Goal: Transaction & Acquisition: Purchase product/service

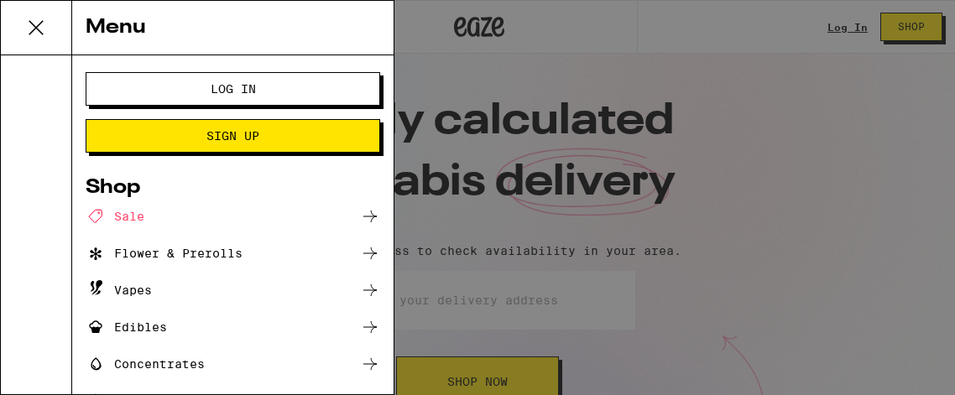
click at [131, 326] on div "Edibles" at bounding box center [126, 327] width 81 height 20
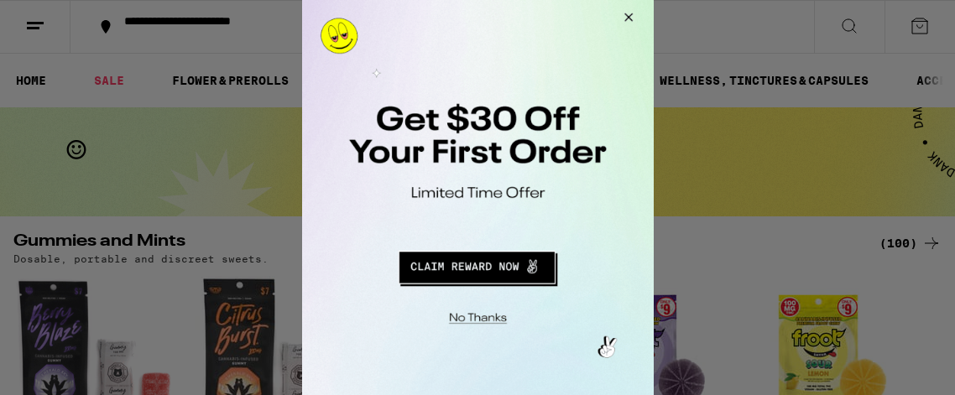
click at [623, 17] on button "Close Modal" at bounding box center [625, 20] width 45 height 40
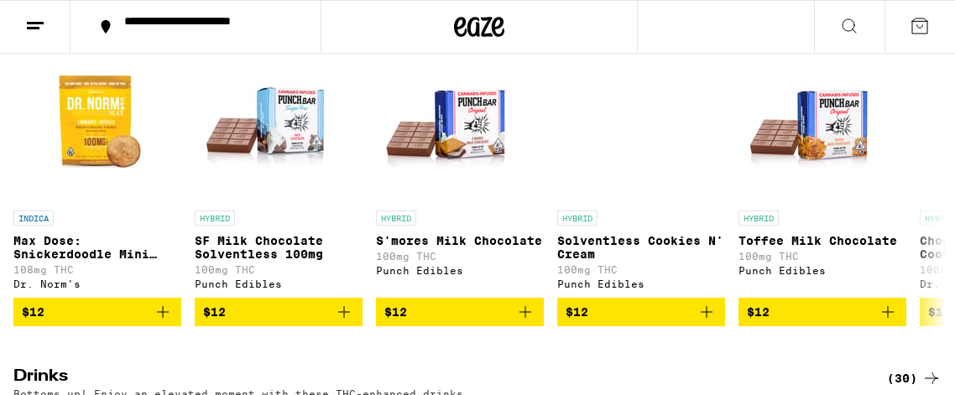
scroll to position [624, 0]
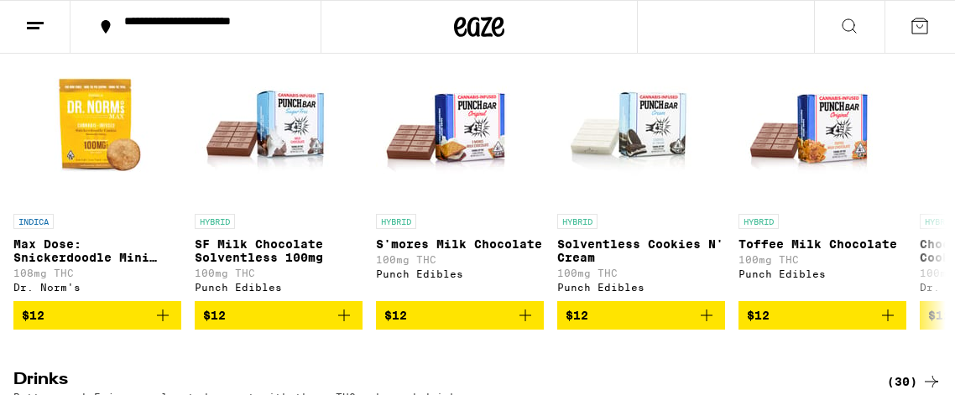
click at [20, 19] on button at bounding box center [35, 27] width 71 height 53
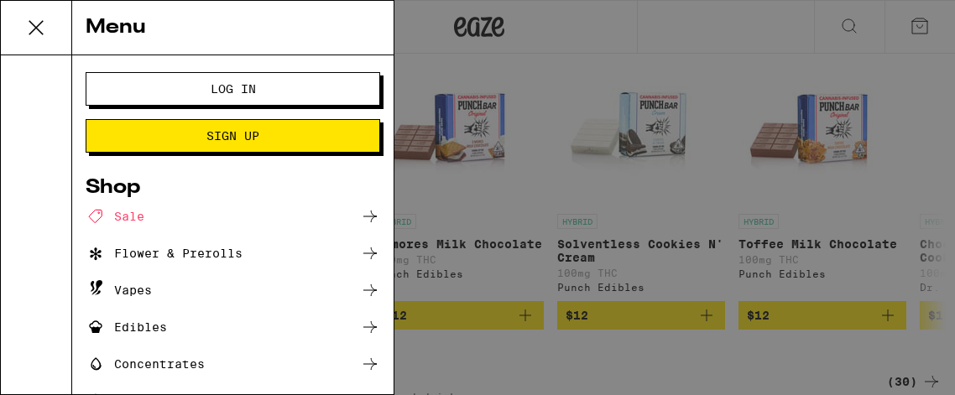
click at [147, 257] on div "Flower & Prerolls" at bounding box center [164, 253] width 157 height 20
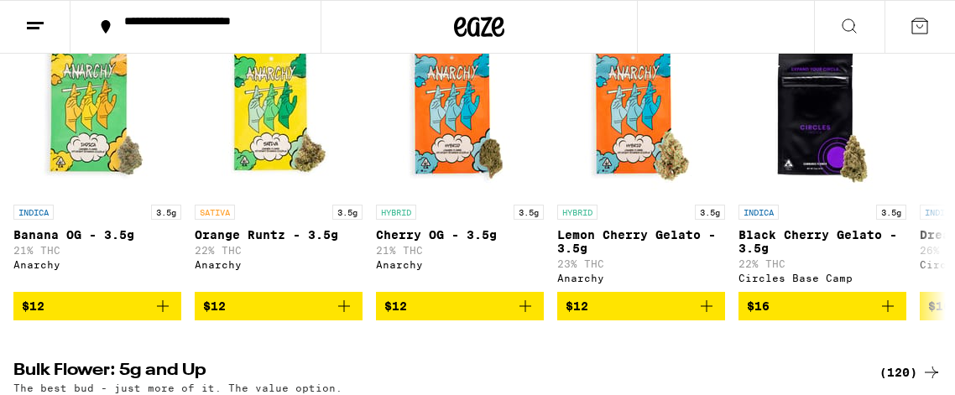
scroll to position [211, 0]
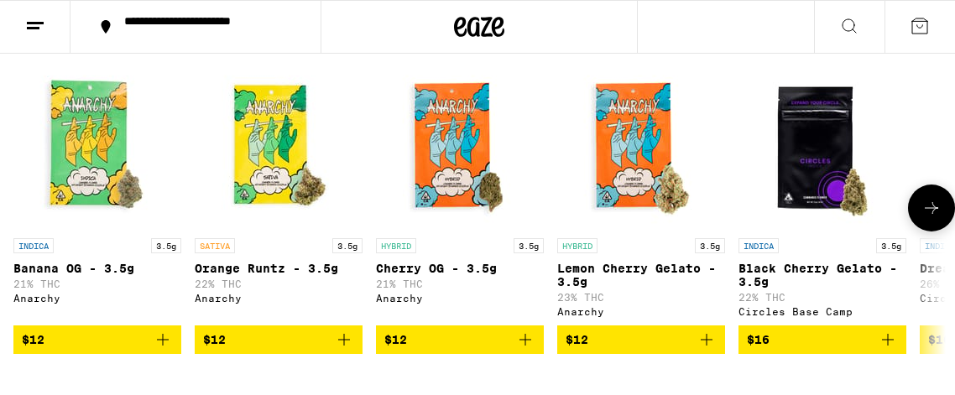
click at [940, 211] on icon at bounding box center [932, 208] width 20 height 20
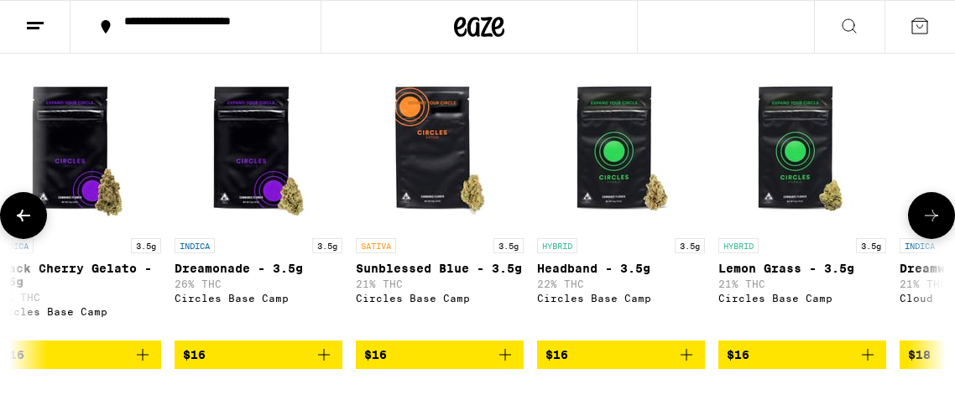
click at [934, 215] on icon at bounding box center [932, 216] width 20 height 20
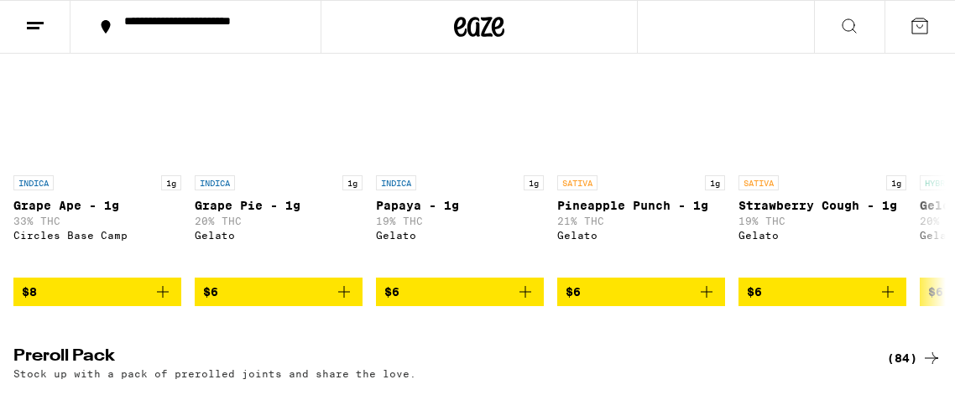
scroll to position [1030, 0]
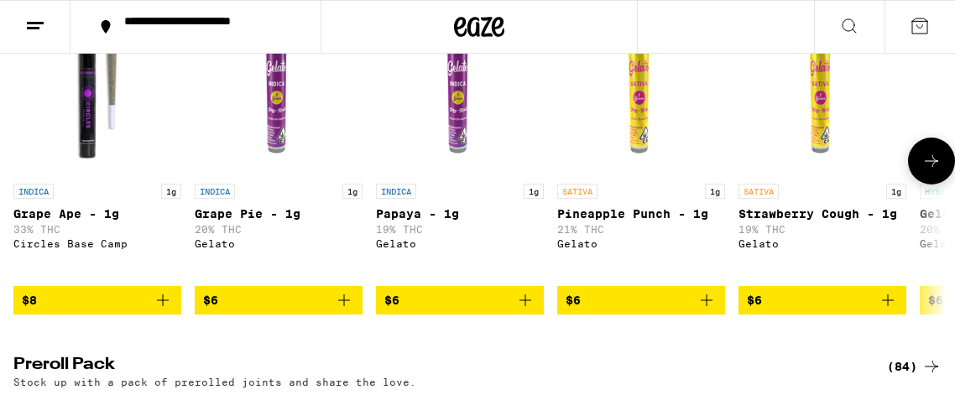
click at [245, 221] on p "Grape Pie - 1g" at bounding box center [279, 213] width 168 height 13
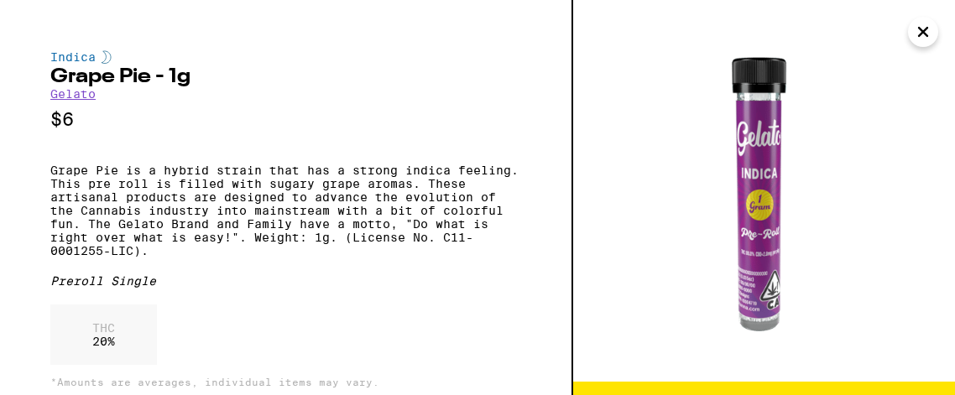
click at [236, 226] on p "Grape Pie is a hybrid strain that has a strong indica feeling. This pre roll is…" at bounding box center [285, 211] width 471 height 94
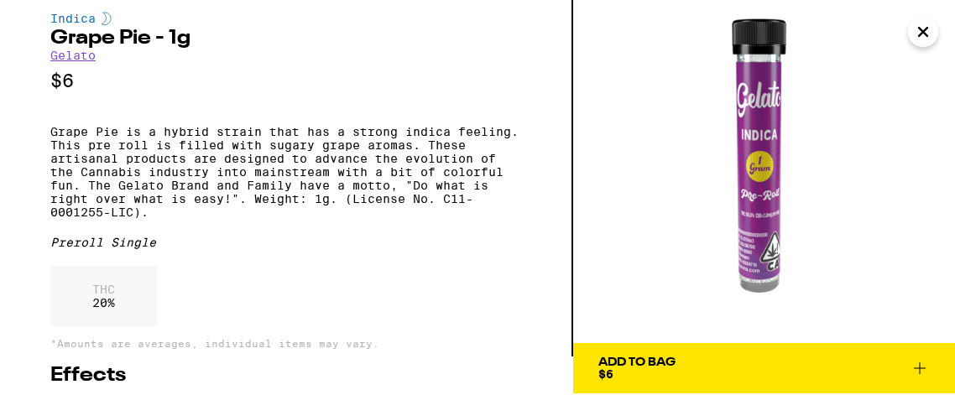
scroll to position [5, 0]
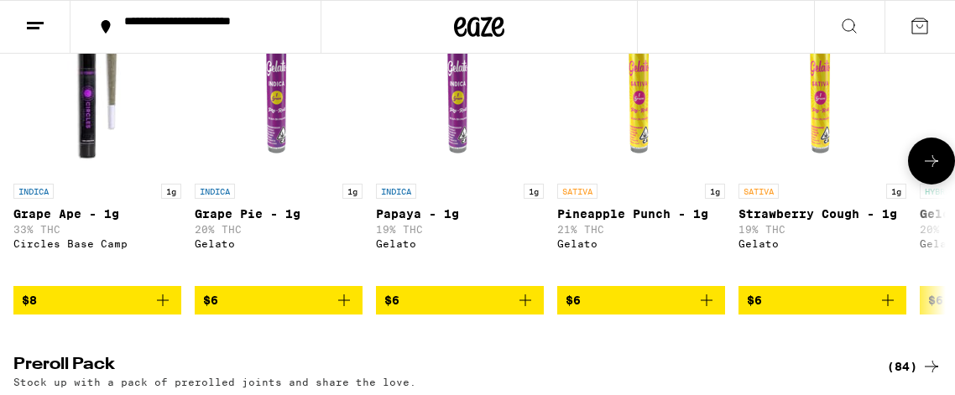
click at [923, 185] on button at bounding box center [931, 161] width 47 height 47
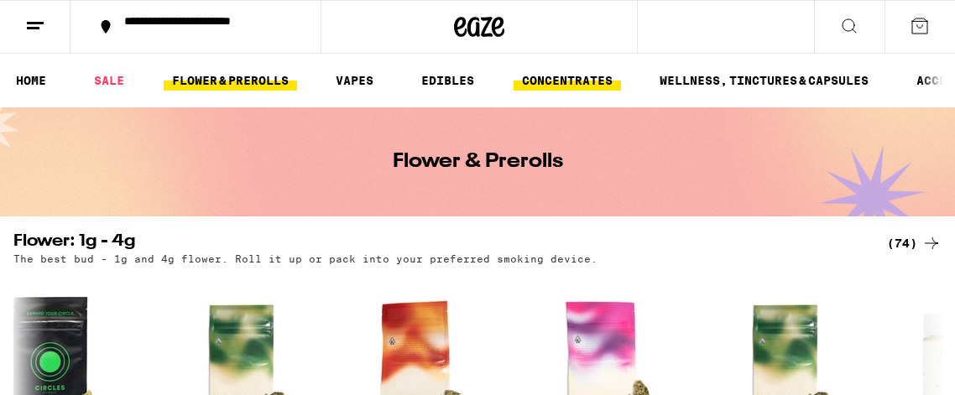
click at [570, 84] on link "CONCENTRATES" at bounding box center [567, 81] width 107 height 20
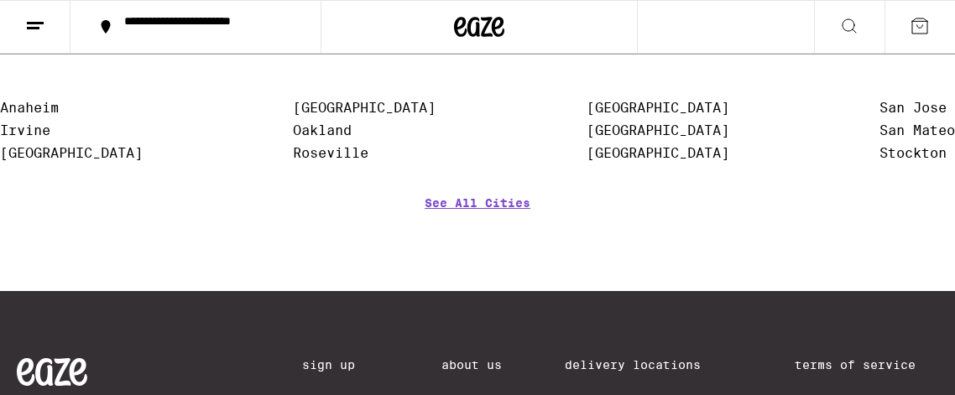
scroll to position [590, 0]
